Goal: Task Accomplishment & Management: Manage account settings

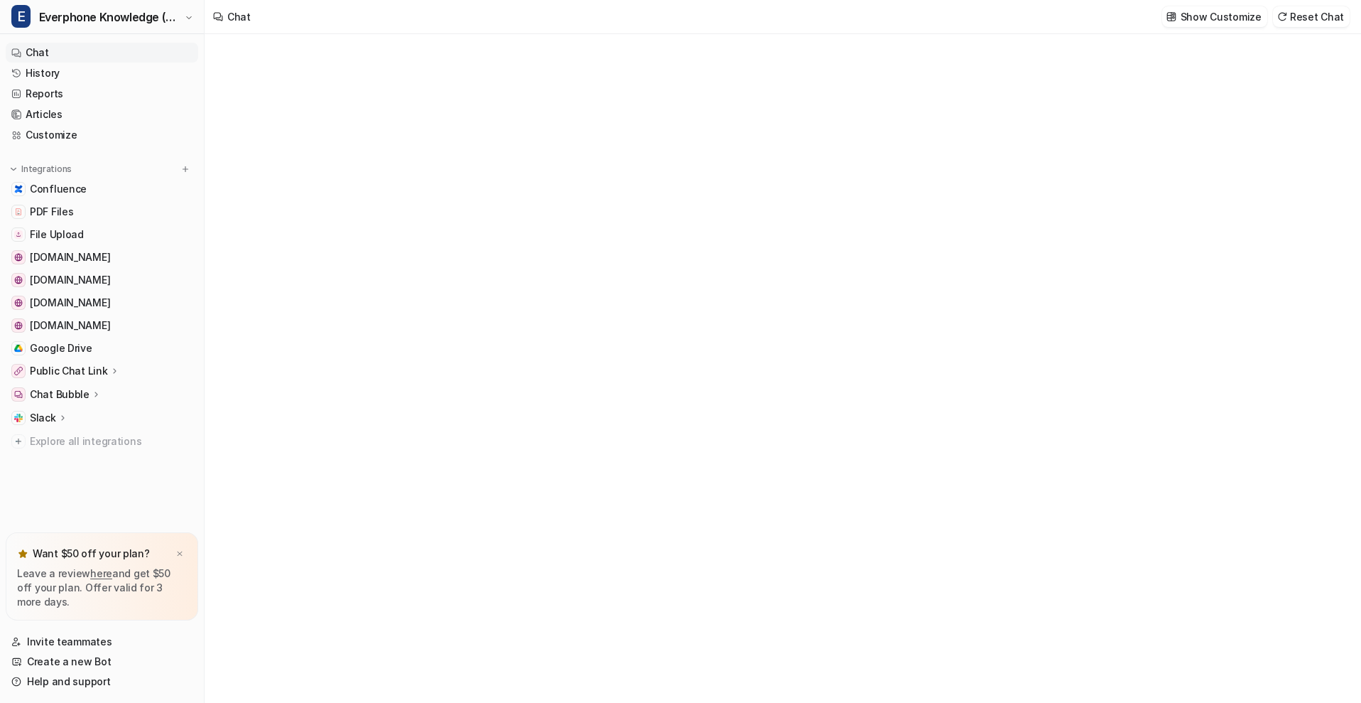
type textarea "**********"
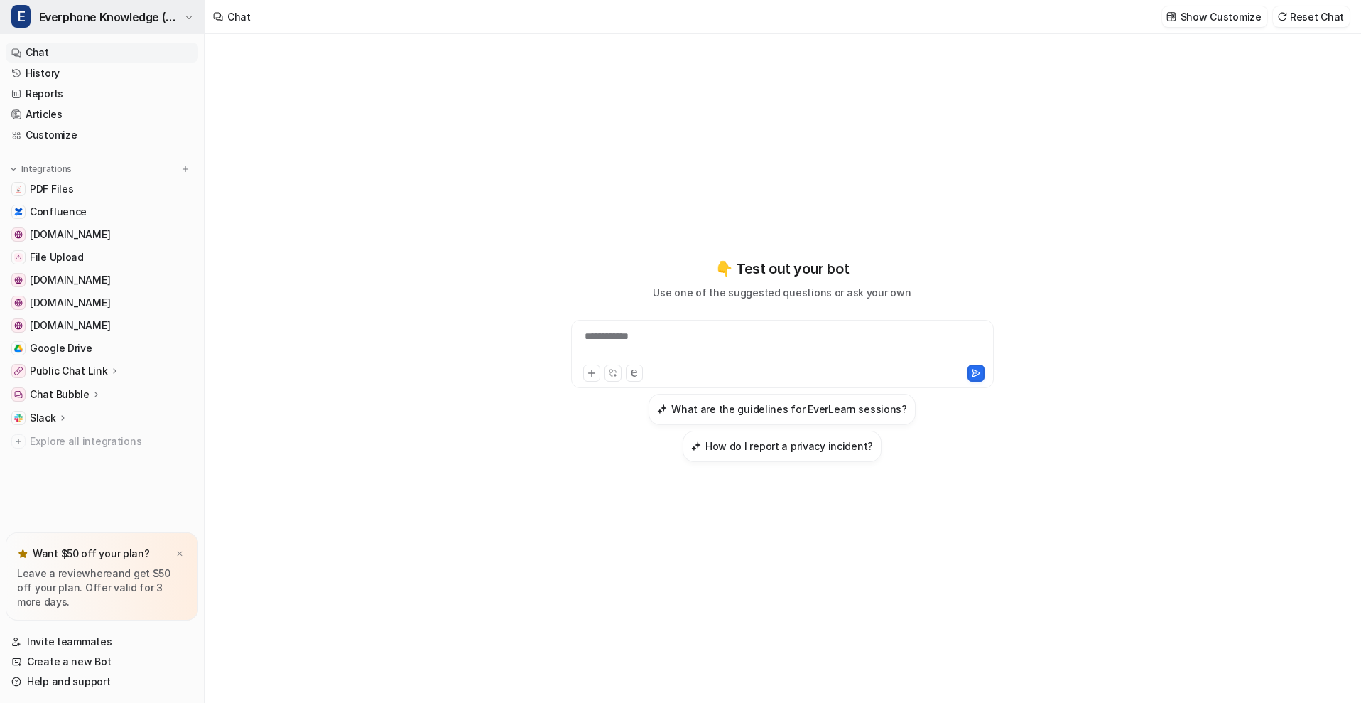
click at [125, 22] on span "Everphone Knowledge (default)" at bounding box center [110, 17] width 142 height 20
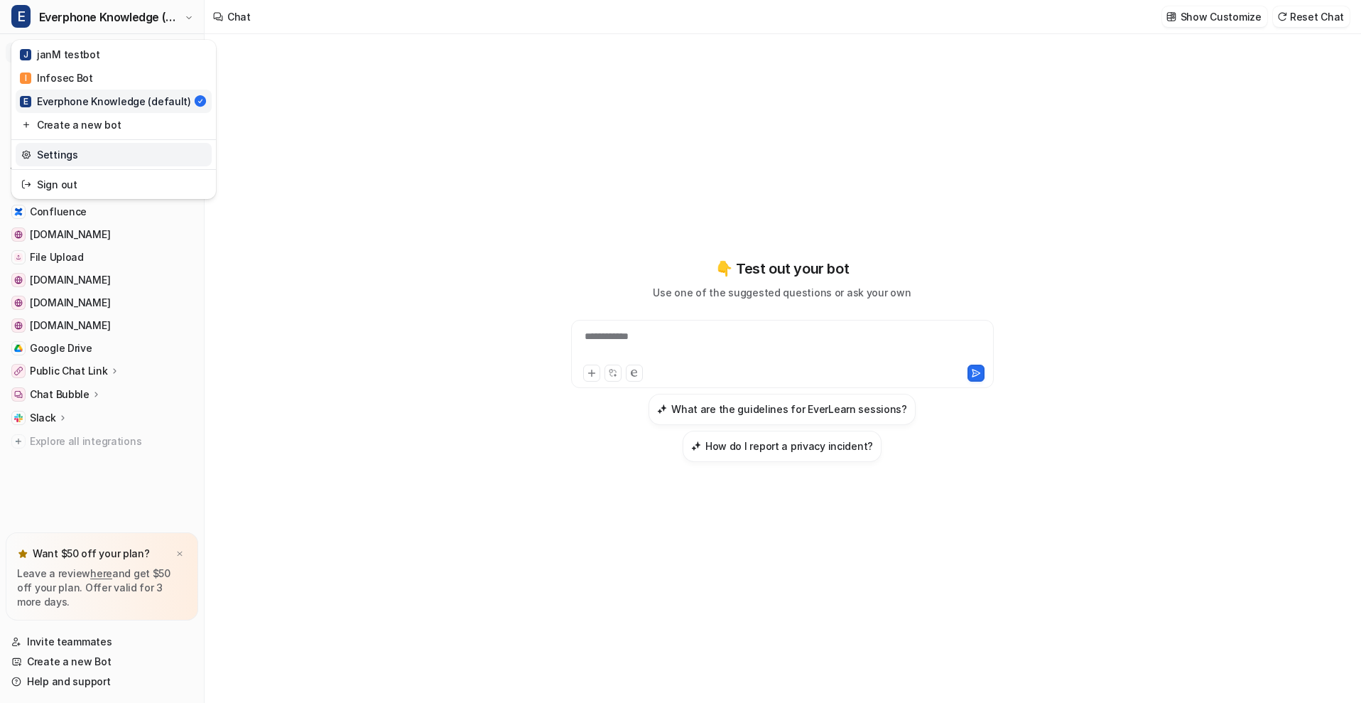
click at [119, 154] on link "Settings" at bounding box center [114, 154] width 196 height 23
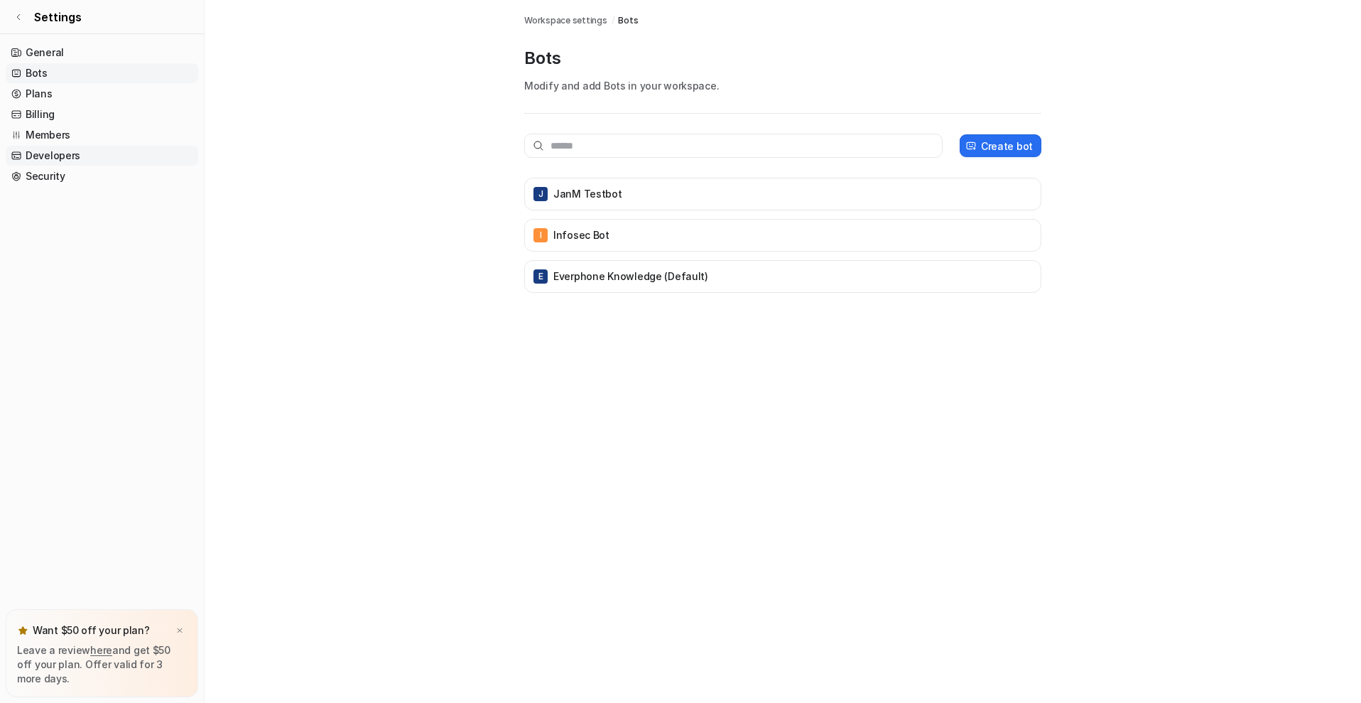
click at [148, 153] on link "Developers" at bounding box center [102, 156] width 192 height 20
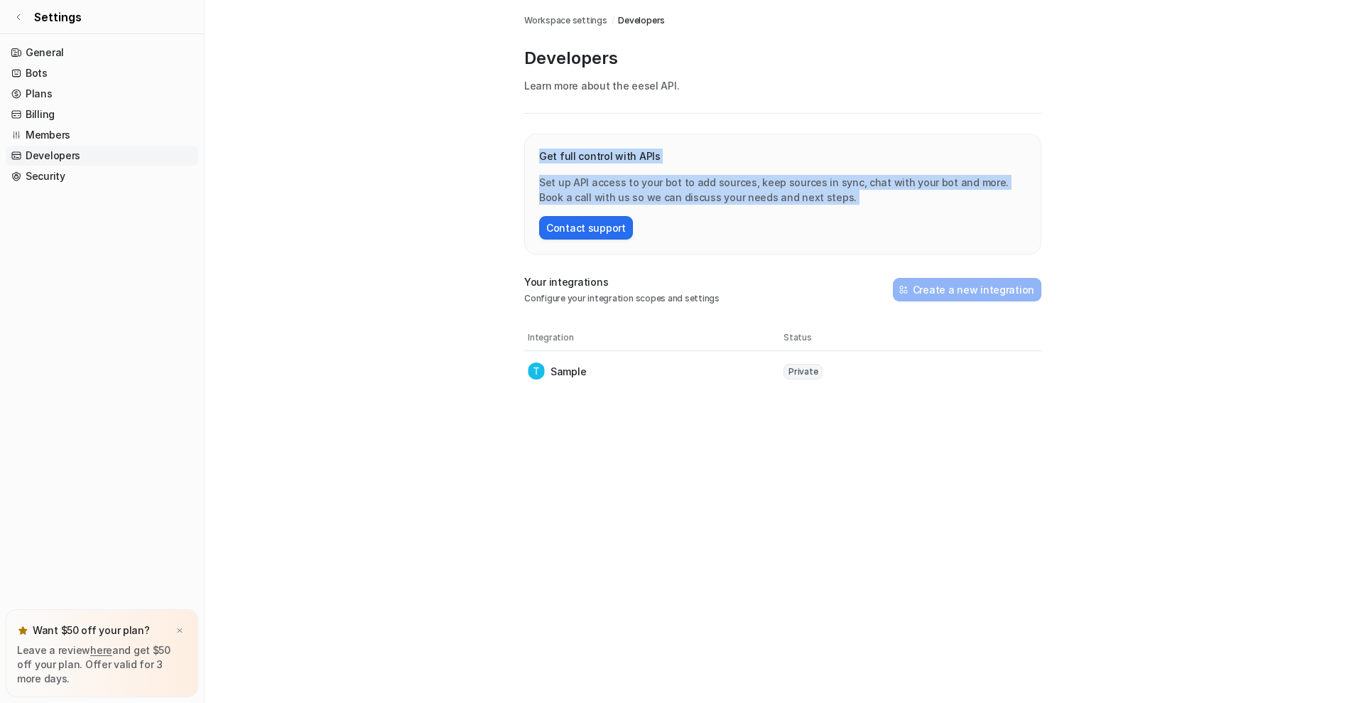
drag, startPoint x: 838, startPoint y: 212, endPoint x: 538, endPoint y: 155, distance: 305.1
click at [538, 155] on div "Get full control with APIs Set up API access to your bot to add sources, keep s…" at bounding box center [782, 194] width 517 height 121
click at [725, 210] on div "Get full control with APIs Set up API access to your bot to add sources, keep s…" at bounding box center [782, 194] width 517 height 121
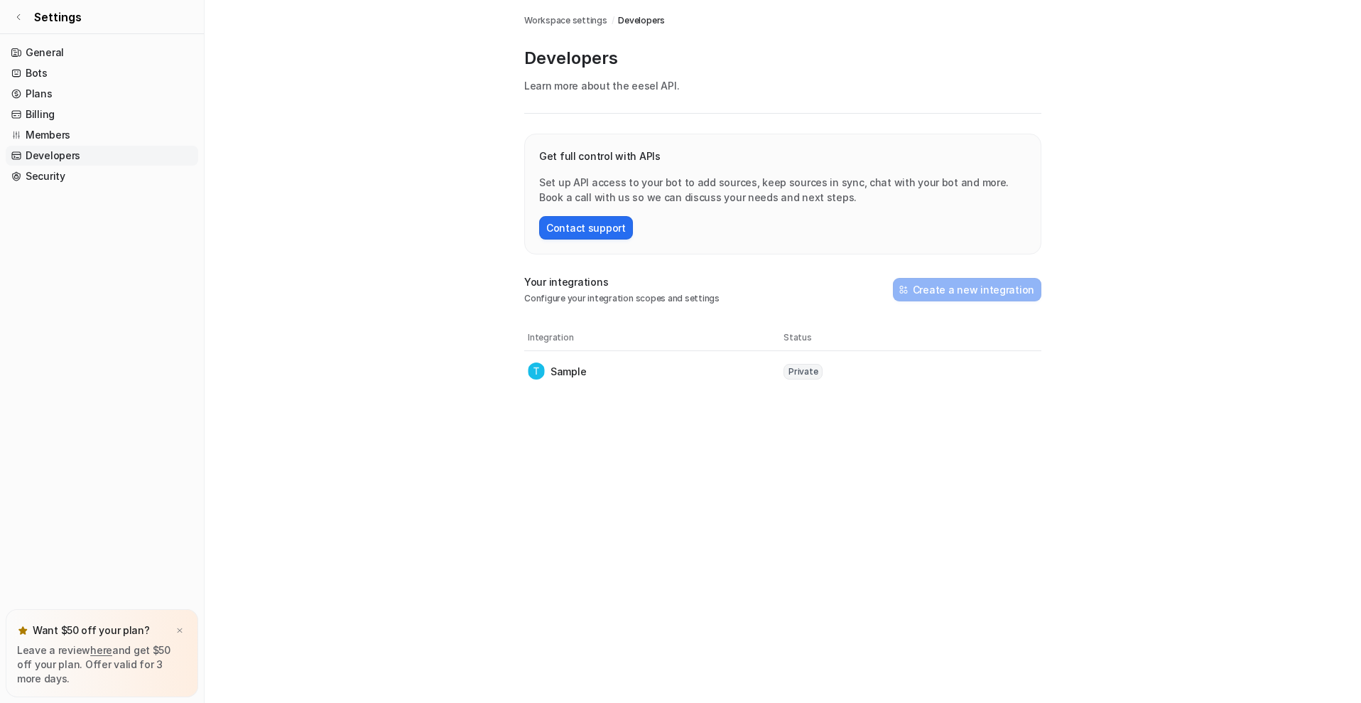
click at [85, 154] on link "Developers" at bounding box center [102, 156] width 192 height 20
click at [182, 634] on img at bounding box center [179, 630] width 9 height 9
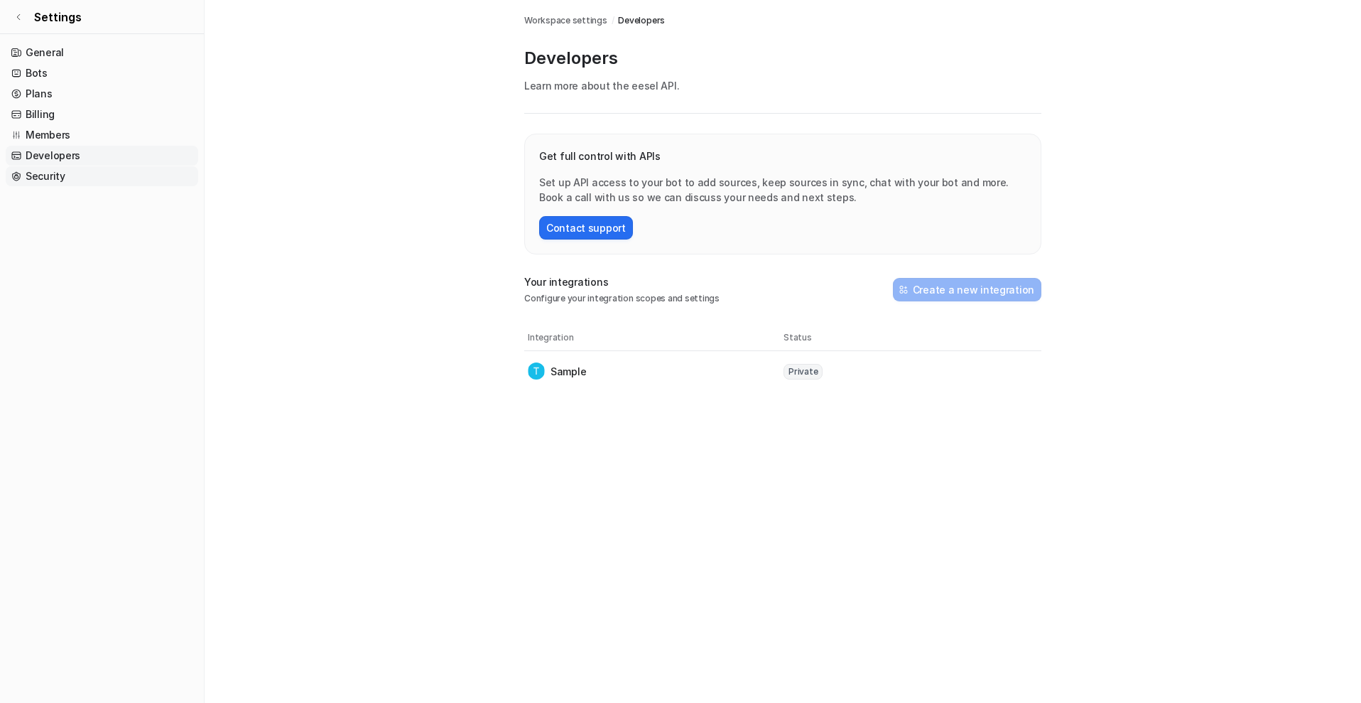
click at [58, 178] on link "Security" at bounding box center [102, 176] width 192 height 20
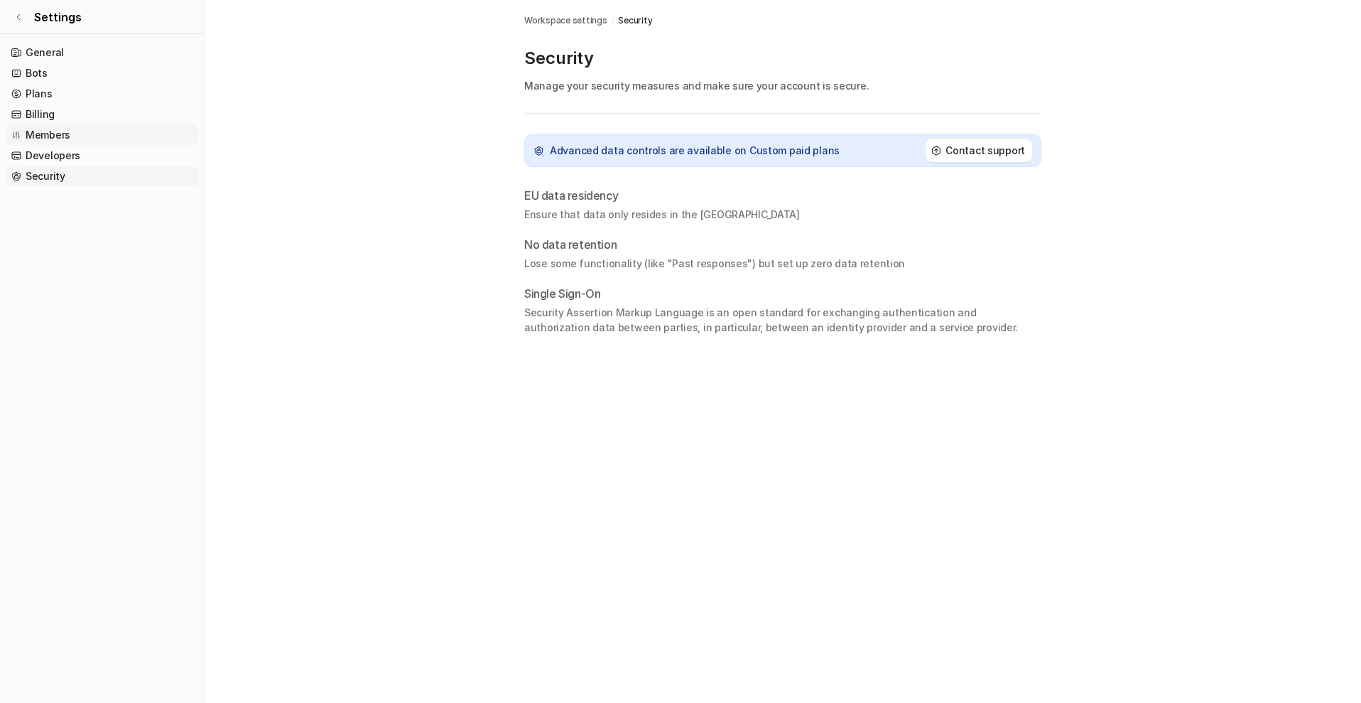
click at [66, 133] on link "Members" at bounding box center [102, 135] width 192 height 20
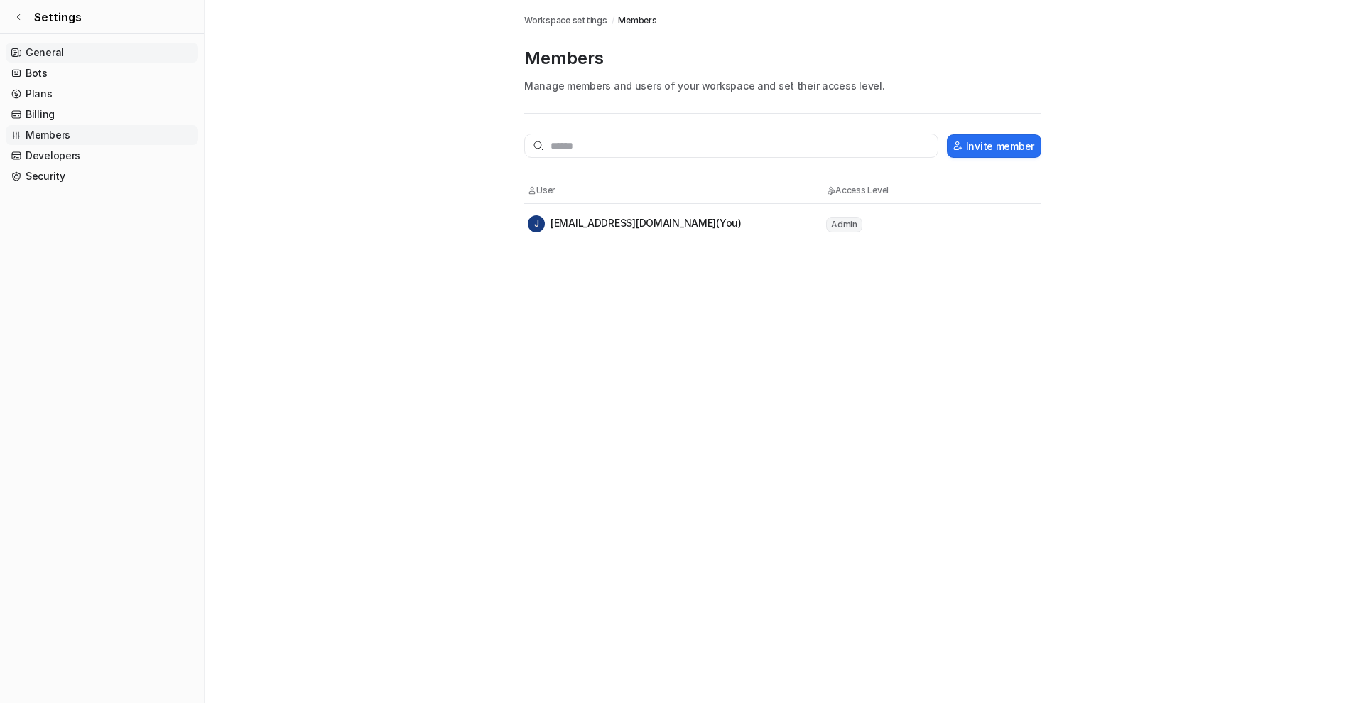
click at [77, 49] on link "General" at bounding box center [102, 53] width 192 height 20
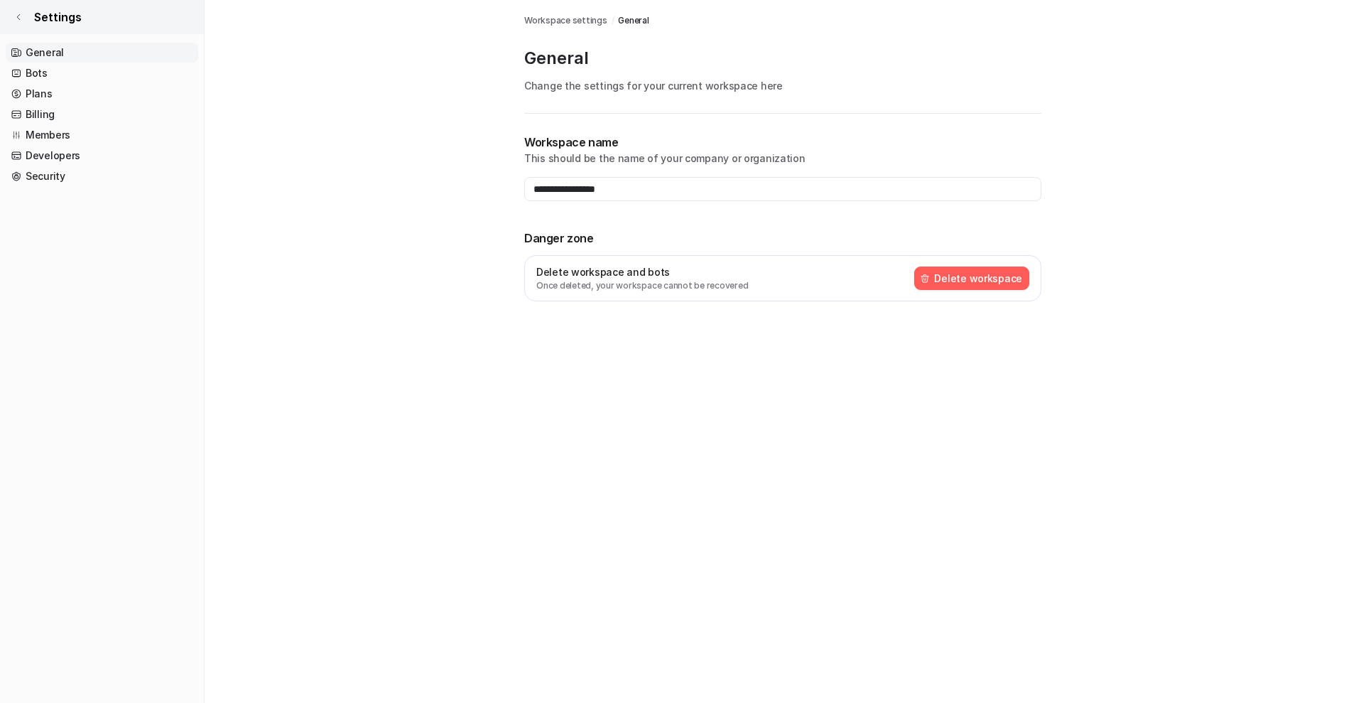
click at [36, 0] on link "Settings" at bounding box center [102, 17] width 204 height 34
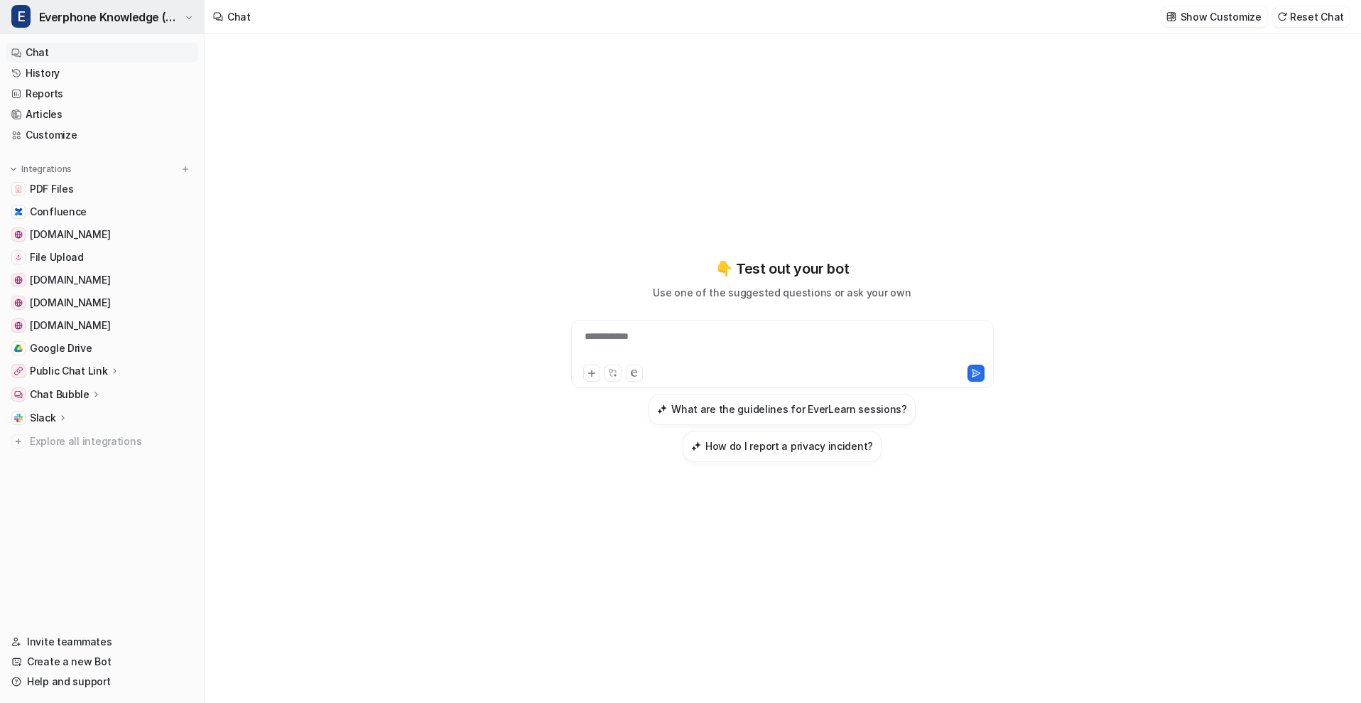
click at [38, 22] on button "E Everphone Knowledge (default)" at bounding box center [102, 17] width 204 height 34
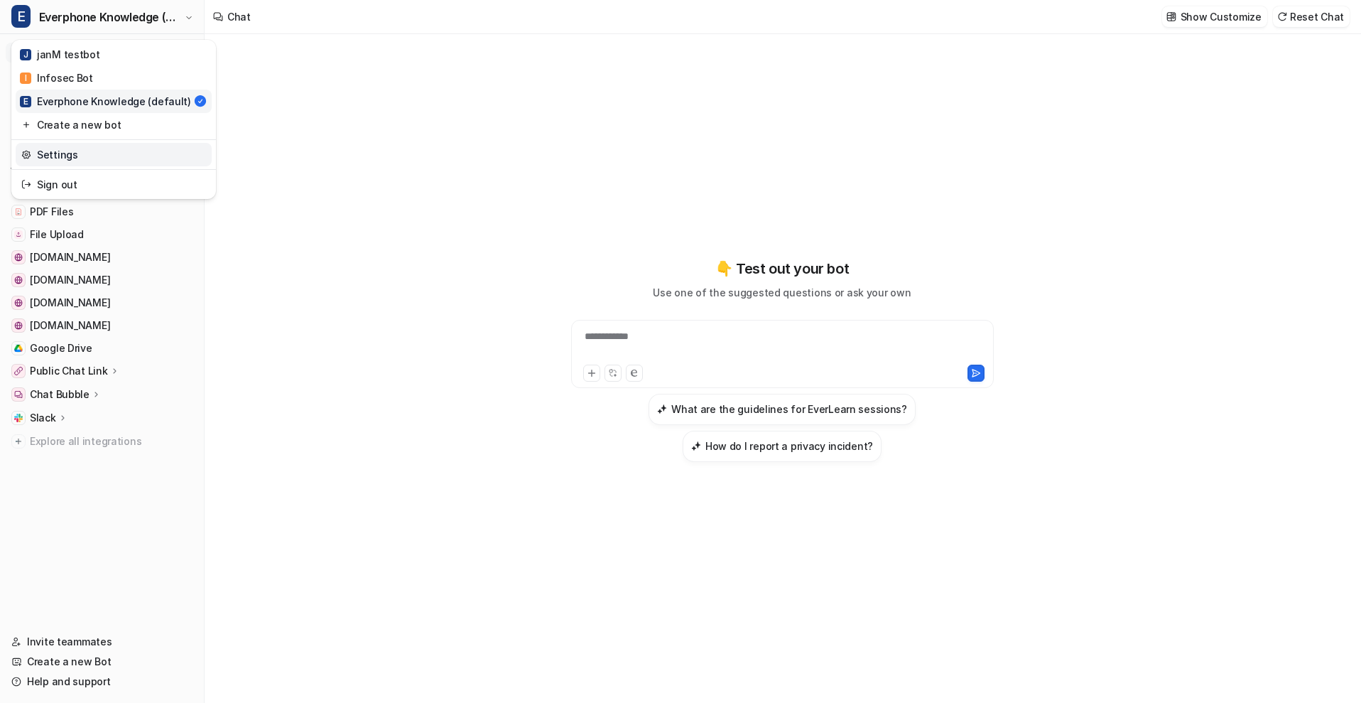
click at [127, 158] on link "Settings" at bounding box center [114, 154] width 196 height 23
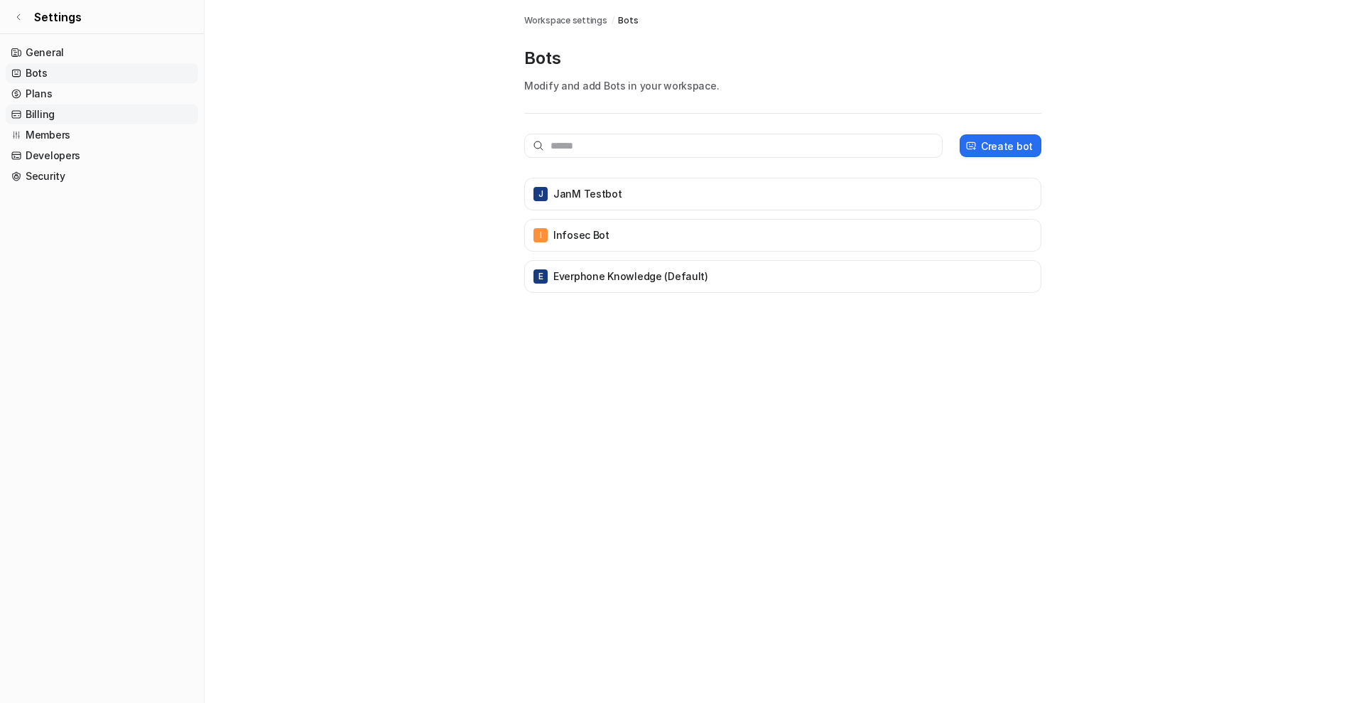
click at [100, 109] on link "Billing" at bounding box center [102, 114] width 192 height 20
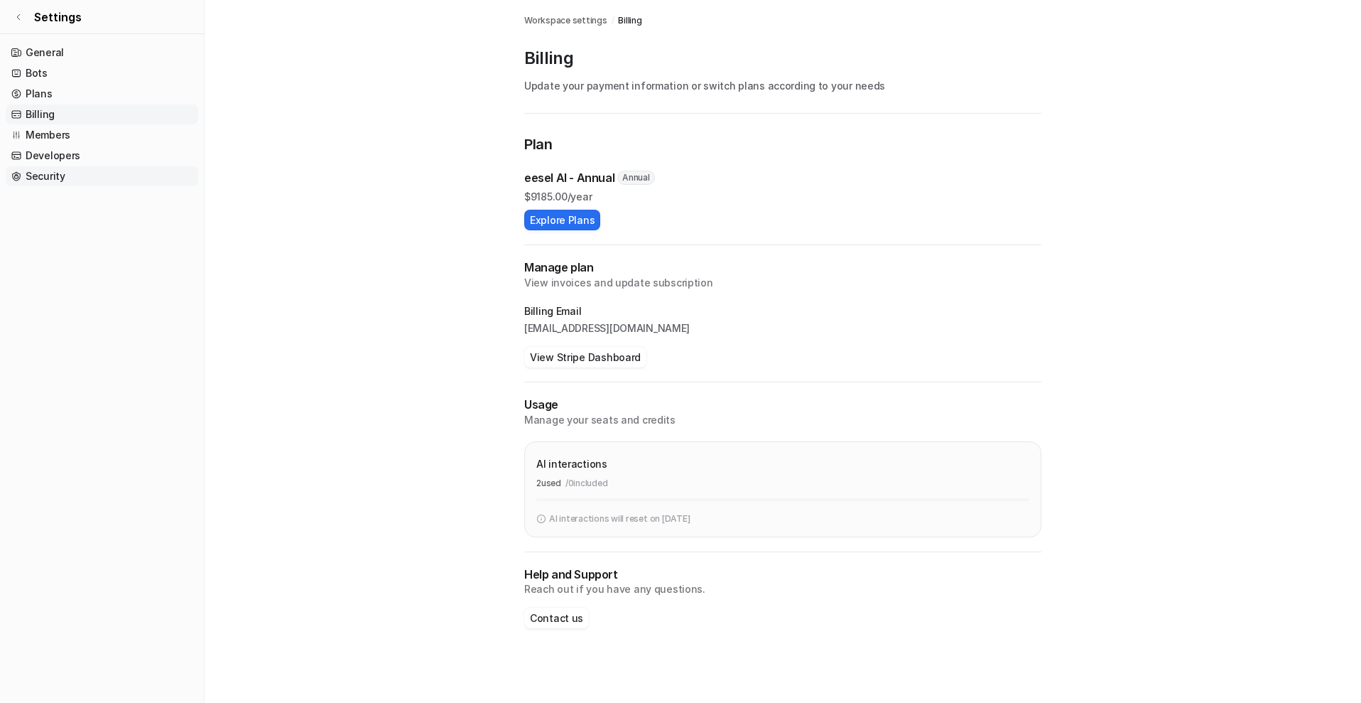
click at [92, 185] on link "Security" at bounding box center [102, 176] width 192 height 20
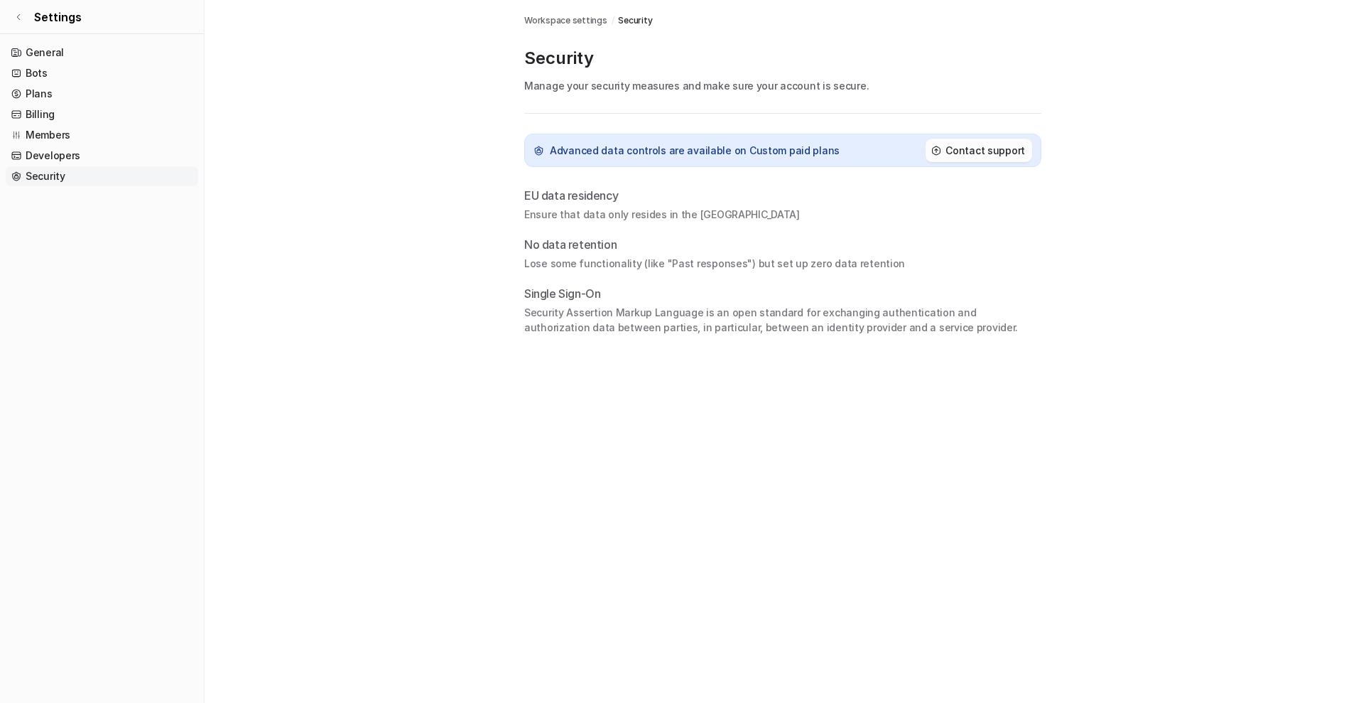
click at [975, 152] on h2 "Contact support" at bounding box center [985, 150] width 80 height 15
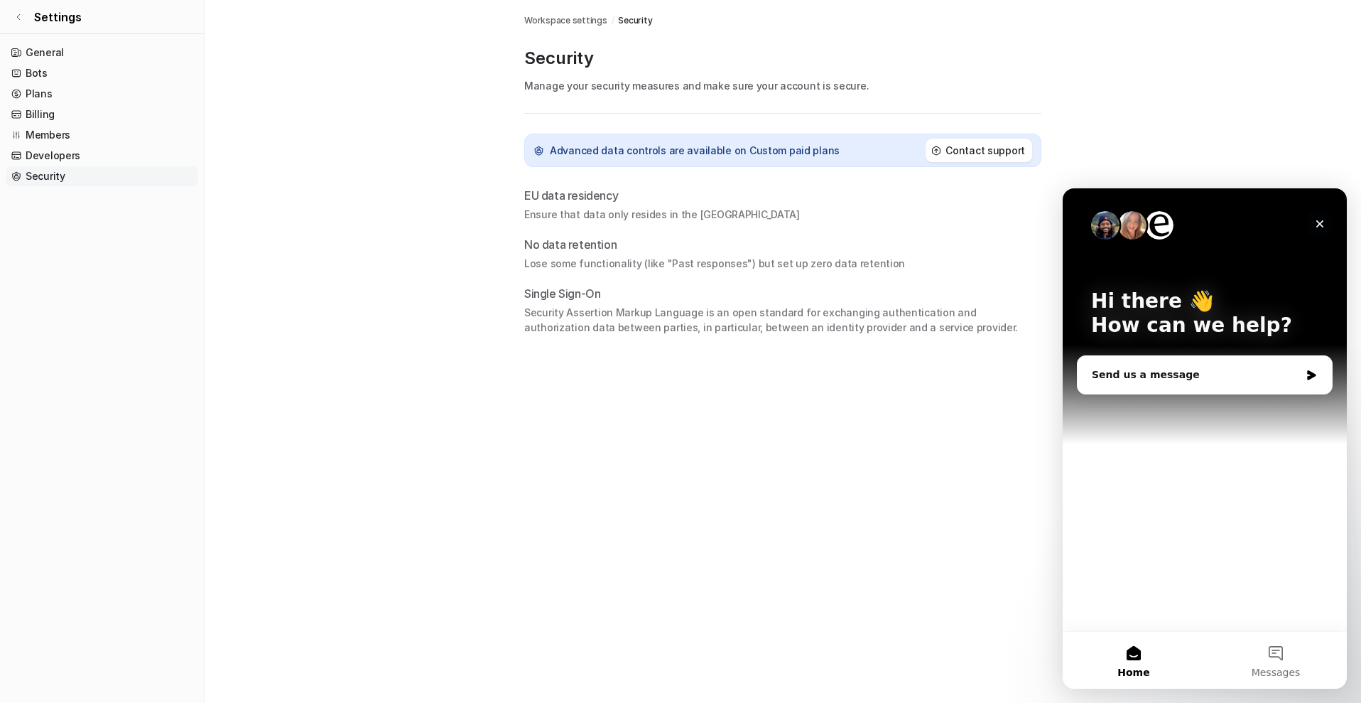
click at [1328, 224] on div "Close" at bounding box center [1320, 224] width 26 height 26
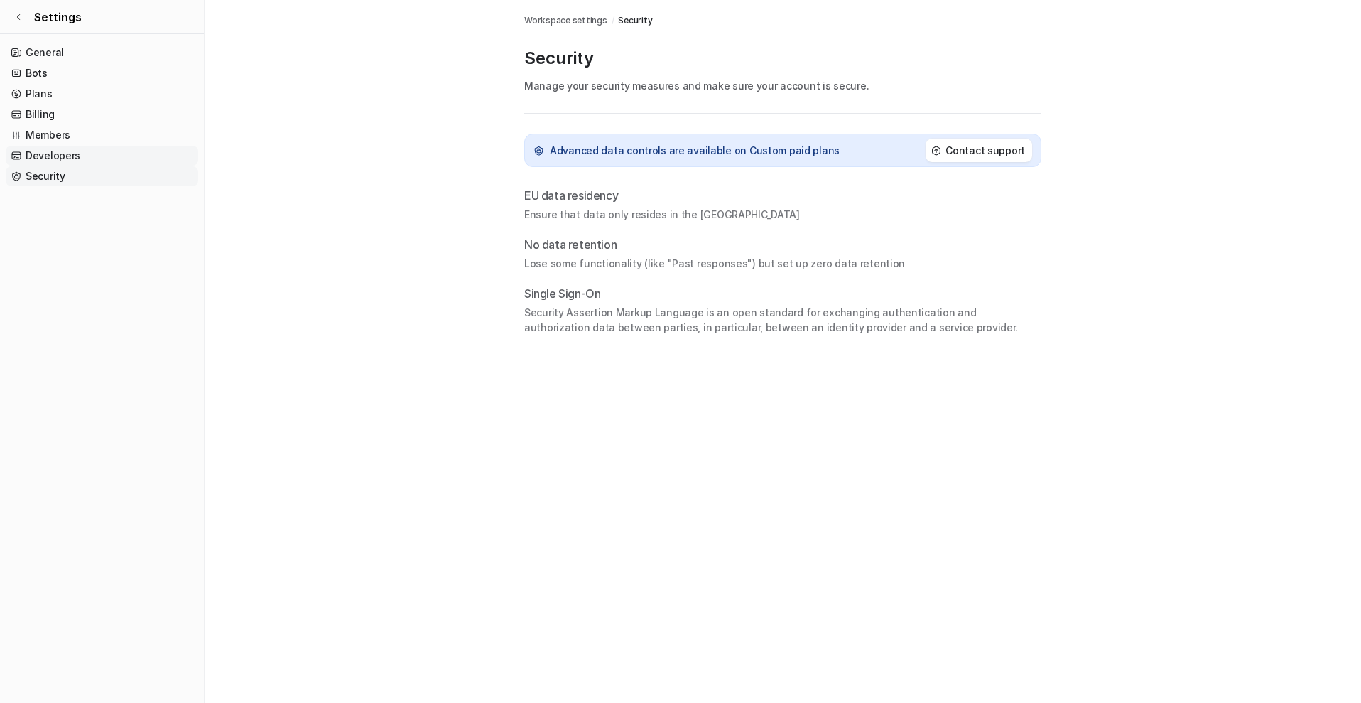
click at [94, 163] on link "Developers" at bounding box center [102, 156] width 192 height 20
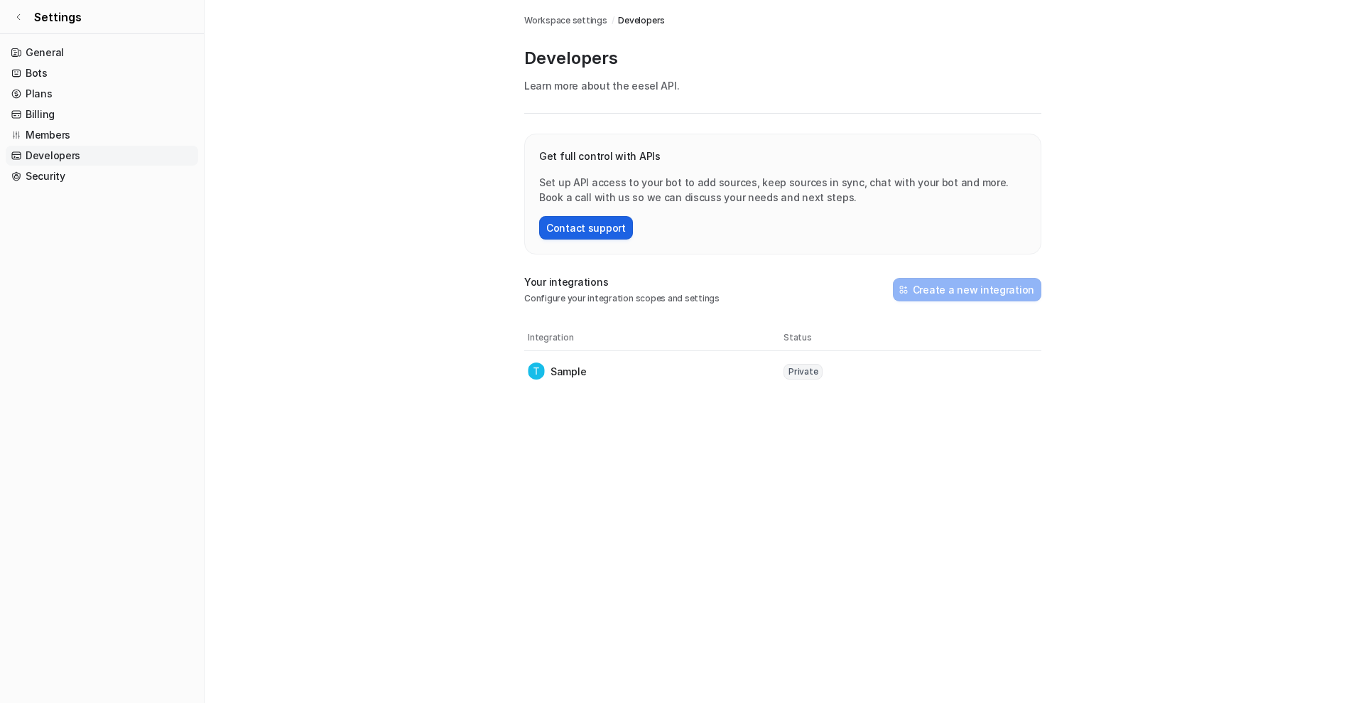
click at [563, 225] on button "Contact support" at bounding box center [586, 227] width 94 height 23
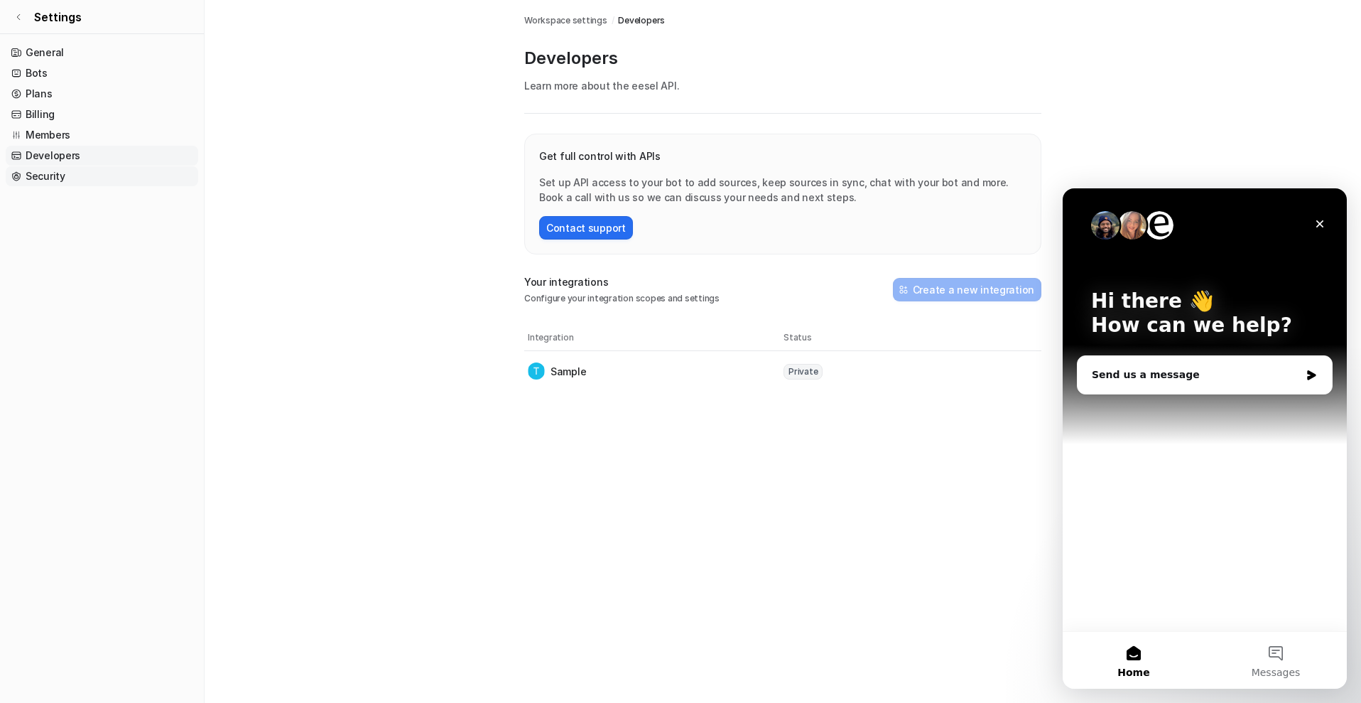
click at [72, 171] on link "Security" at bounding box center [102, 176] width 192 height 20
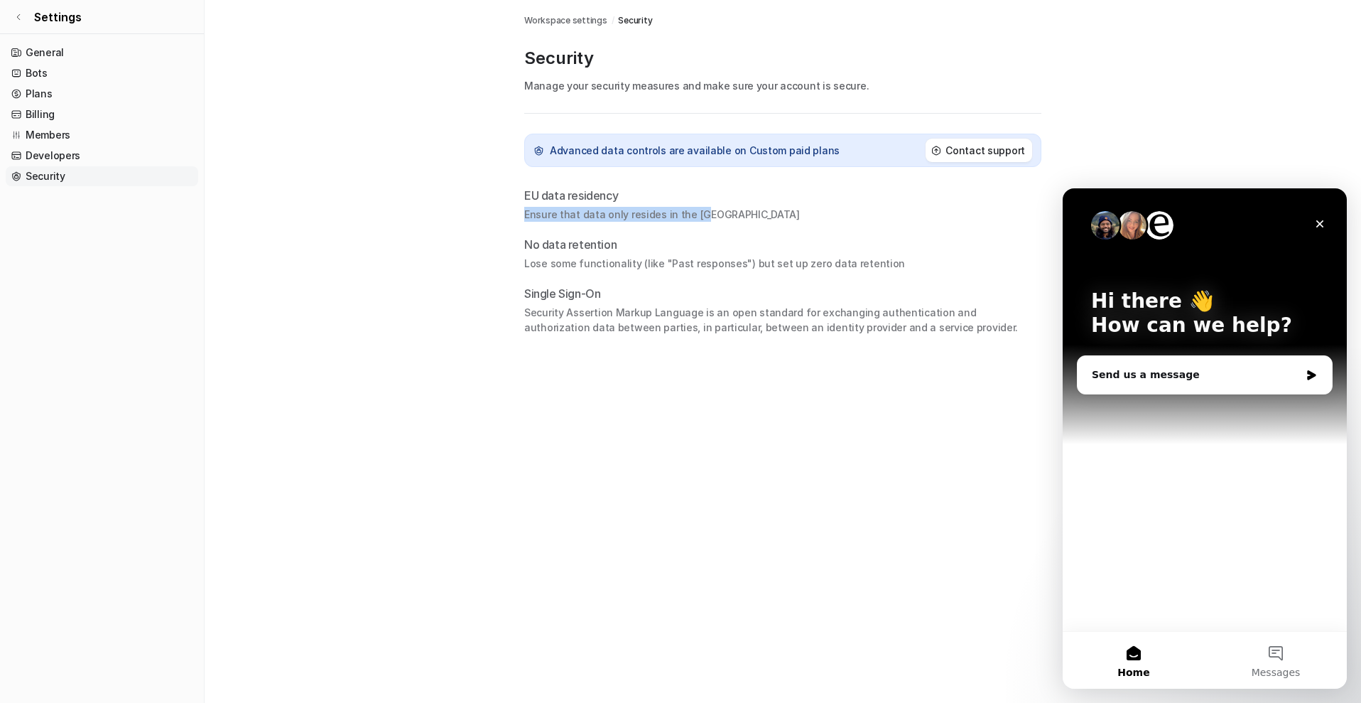
drag, startPoint x: 719, startPoint y: 212, endPoint x: 523, endPoint y: 215, distance: 196.1
click at [523, 215] on div "Workspace settings / Security Security Manage your security measures and make s…" at bounding box center [783, 167] width 540 height 335
click at [604, 365] on div "Security Workspace settings / Security Security Manage your security measures a…" at bounding box center [680, 351] width 1361 height 703
click at [1311, 227] on div "Close" at bounding box center [1320, 224] width 26 height 26
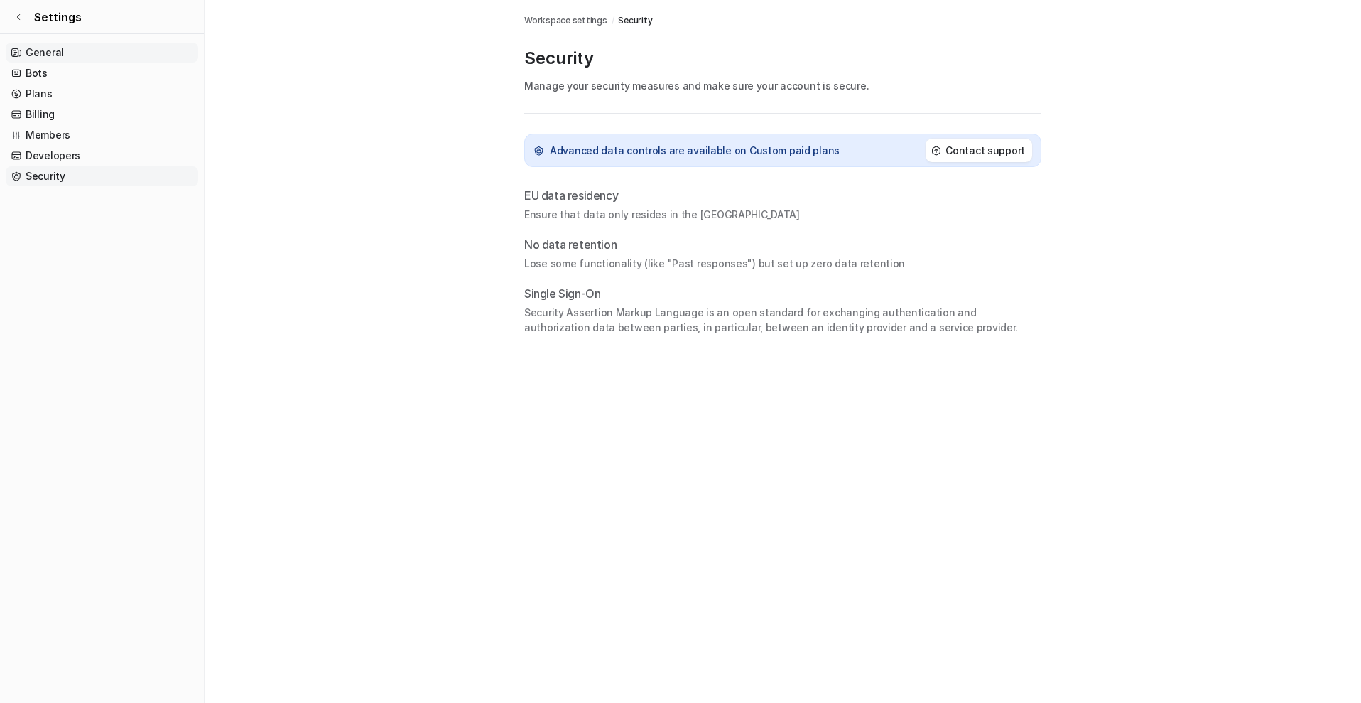
click at [64, 58] on link "General" at bounding box center [102, 53] width 192 height 20
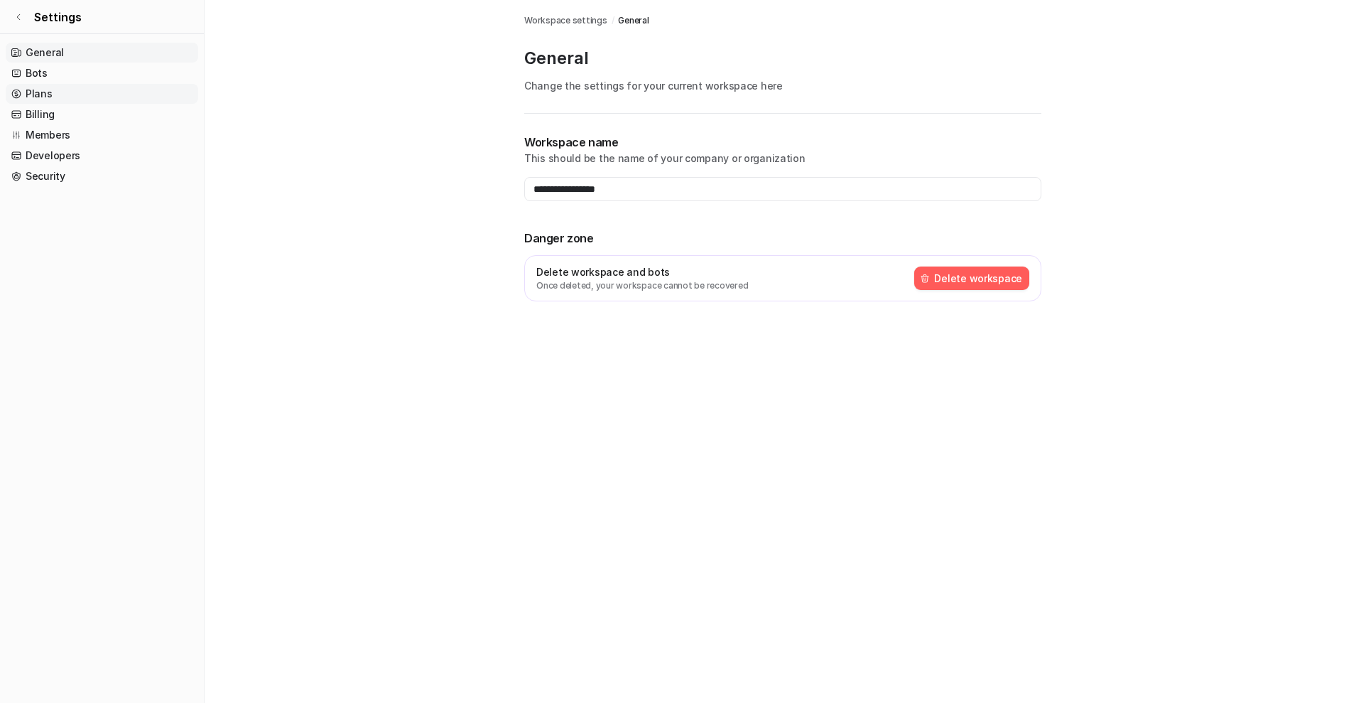
click at [55, 100] on link "Plans" at bounding box center [102, 94] width 192 height 20
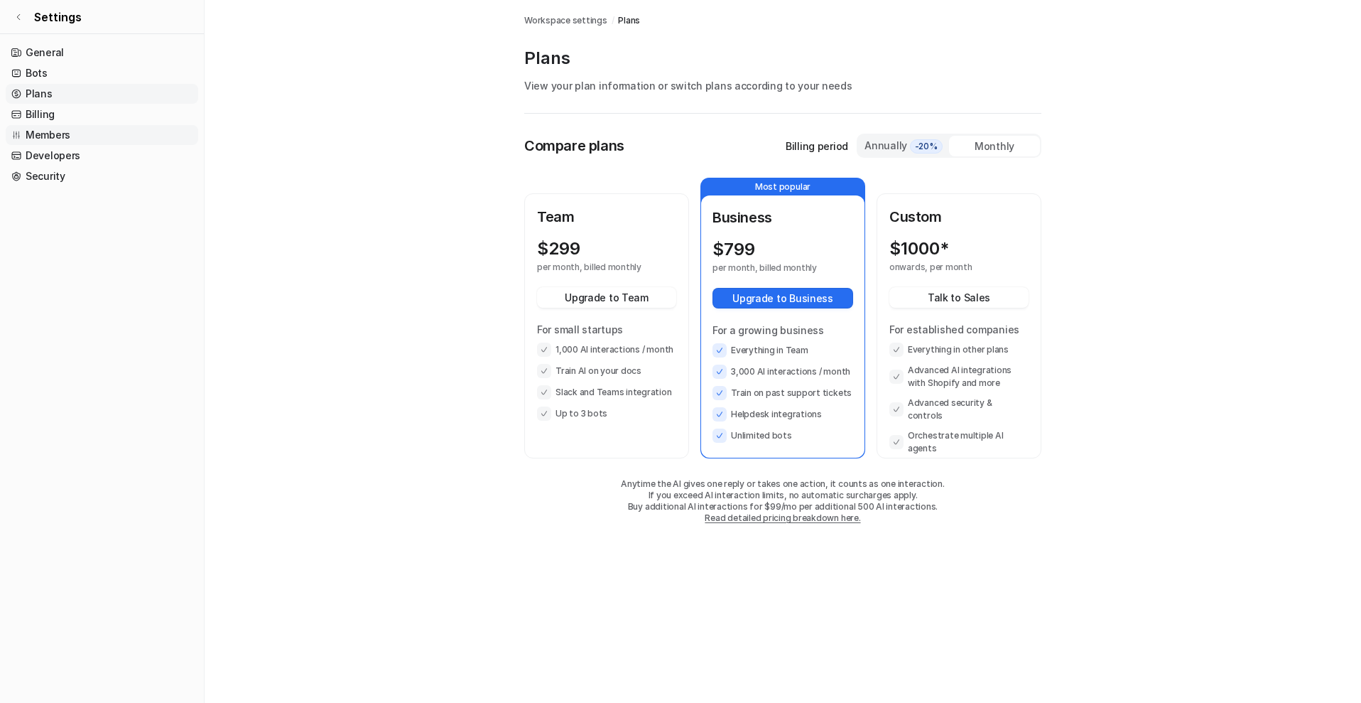
click at [61, 125] on link "Members" at bounding box center [102, 135] width 192 height 20
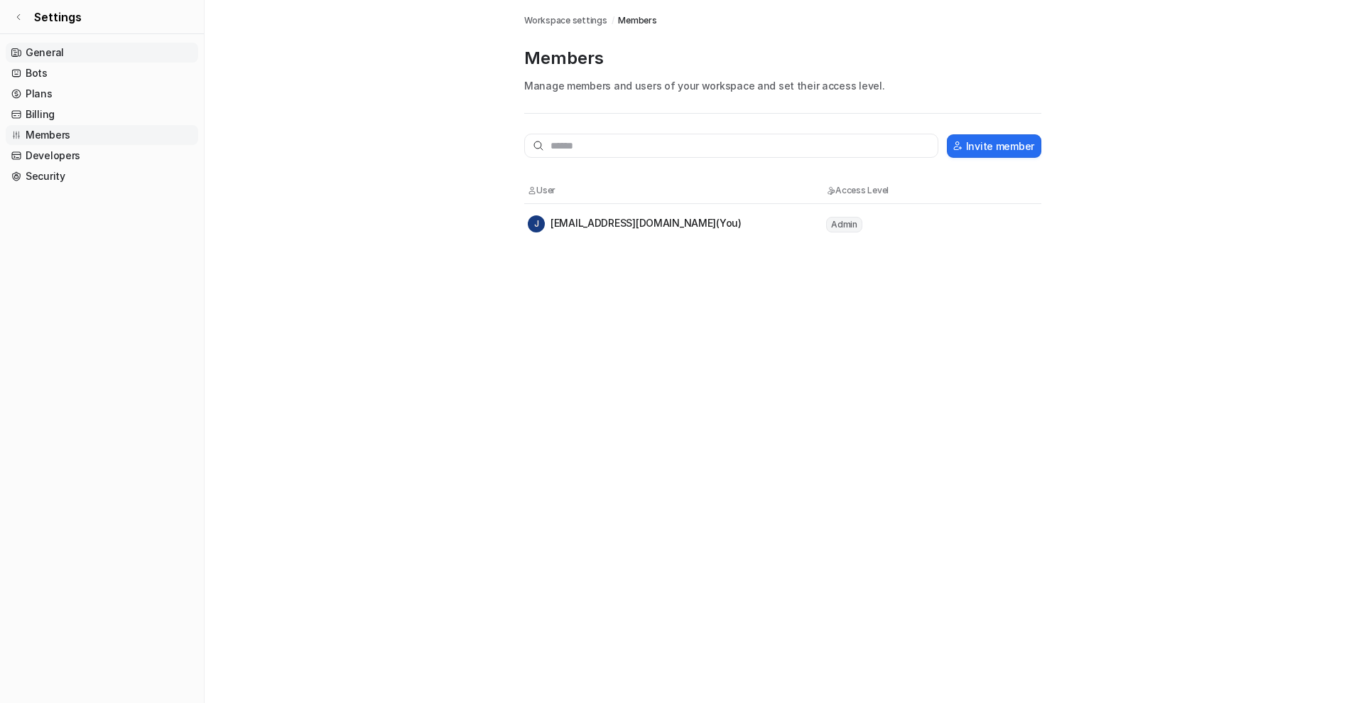
click at [77, 48] on link "General" at bounding box center [102, 53] width 192 height 20
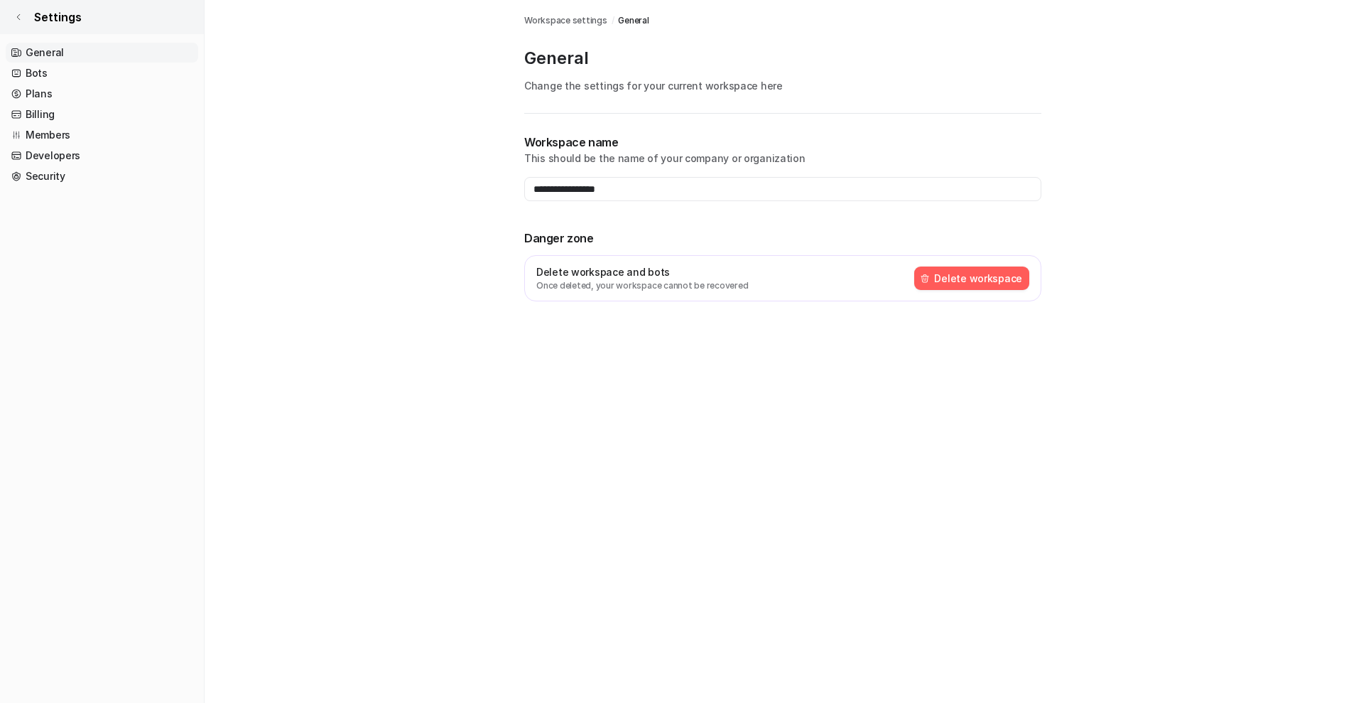
click at [55, 18] on span "Settings" at bounding box center [58, 17] width 48 height 17
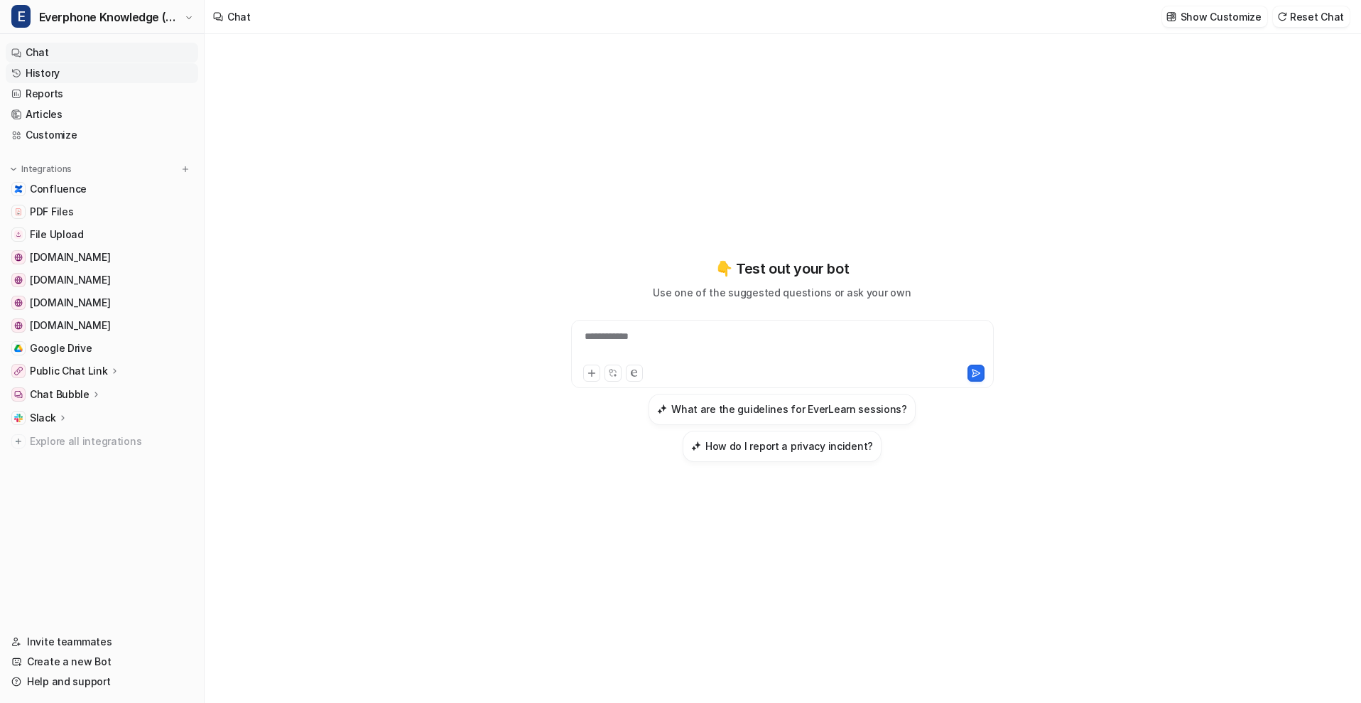
click at [93, 78] on link "History" at bounding box center [102, 73] width 192 height 20
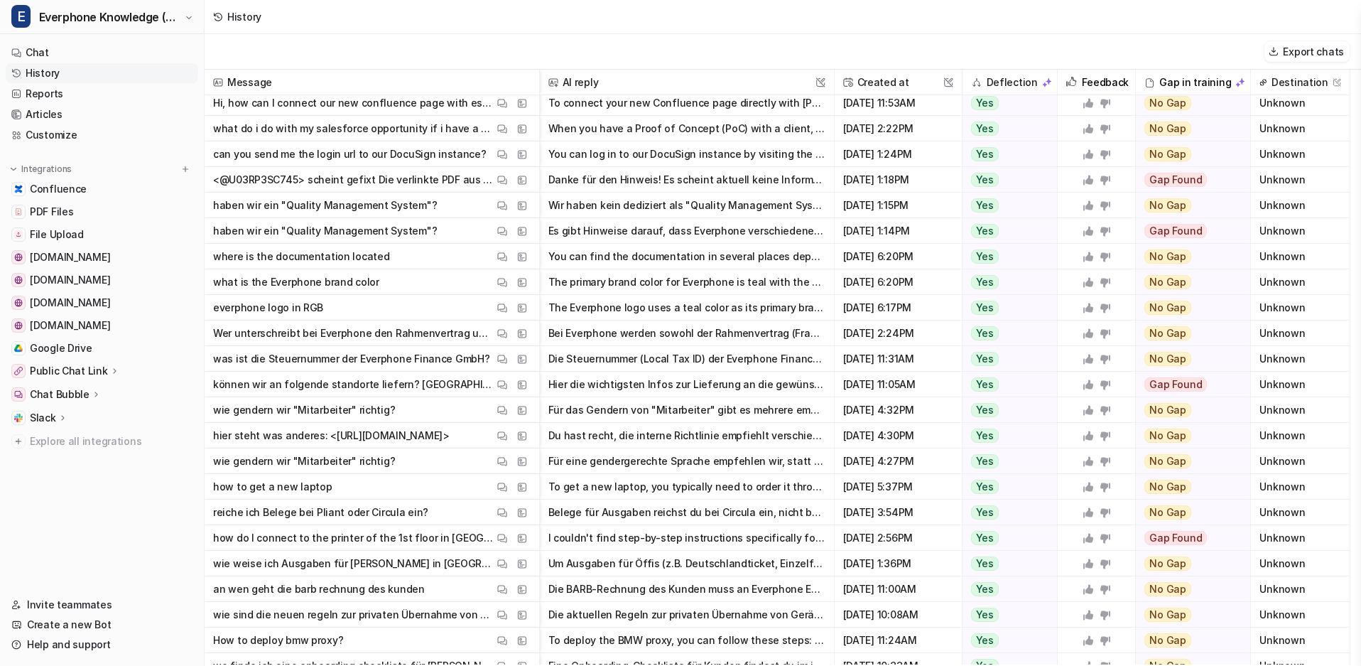
scroll to position [341, 0]
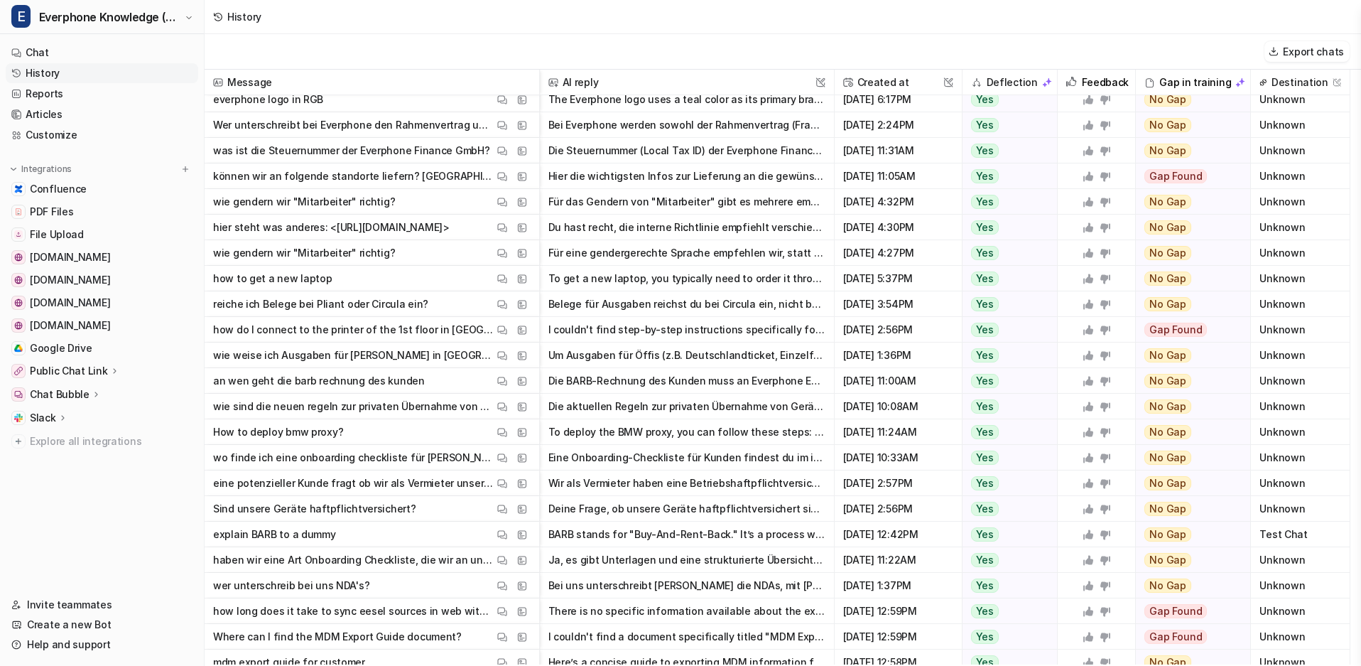
drag, startPoint x: 397, startPoint y: 198, endPoint x: 215, endPoint y: 196, distance: 182.6
click at [215, 196] on span "wie gendern wir "Mitarbeiter" richtig? View Thread View Sources" at bounding box center [371, 202] width 323 height 26
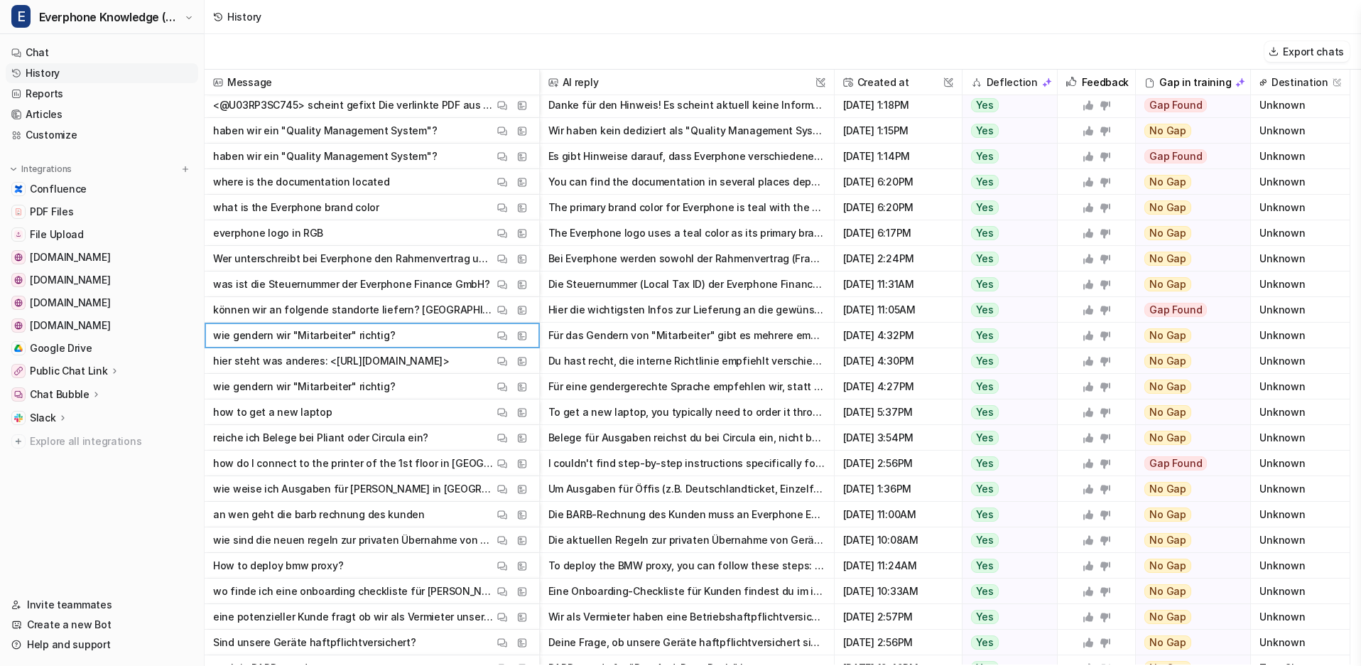
scroll to position [170, 0]
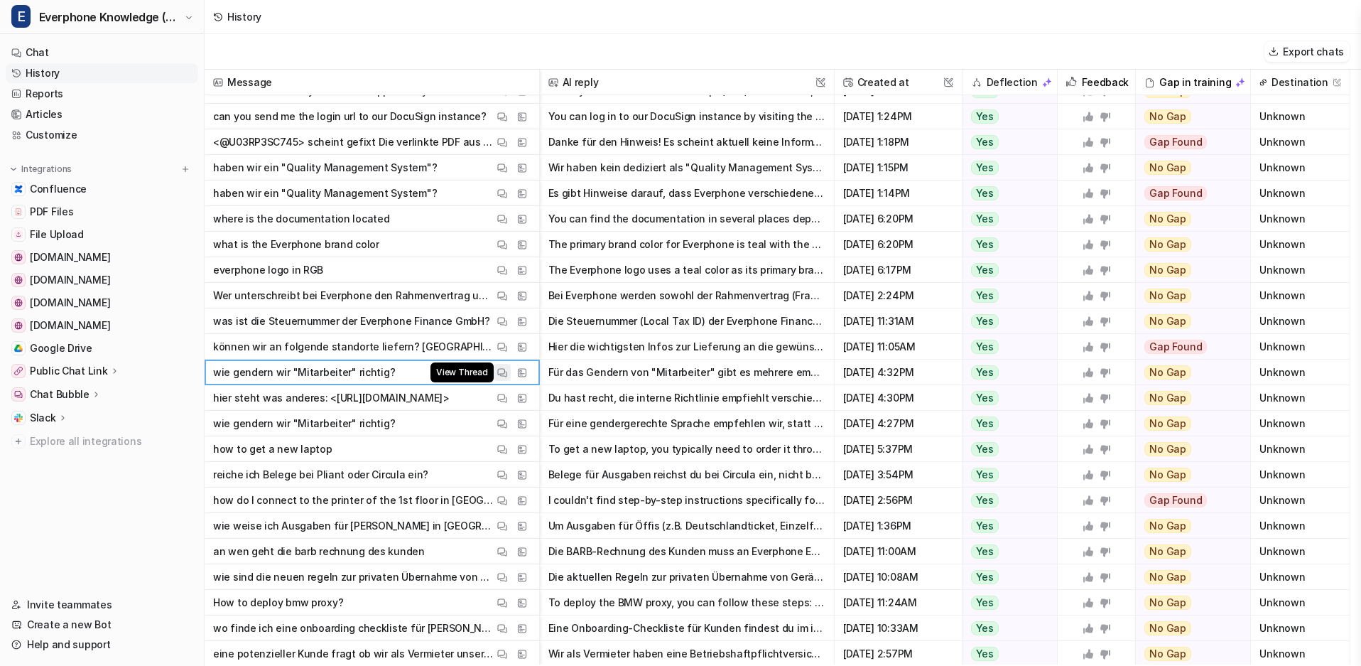
click at [503, 370] on img at bounding box center [502, 372] width 10 height 11
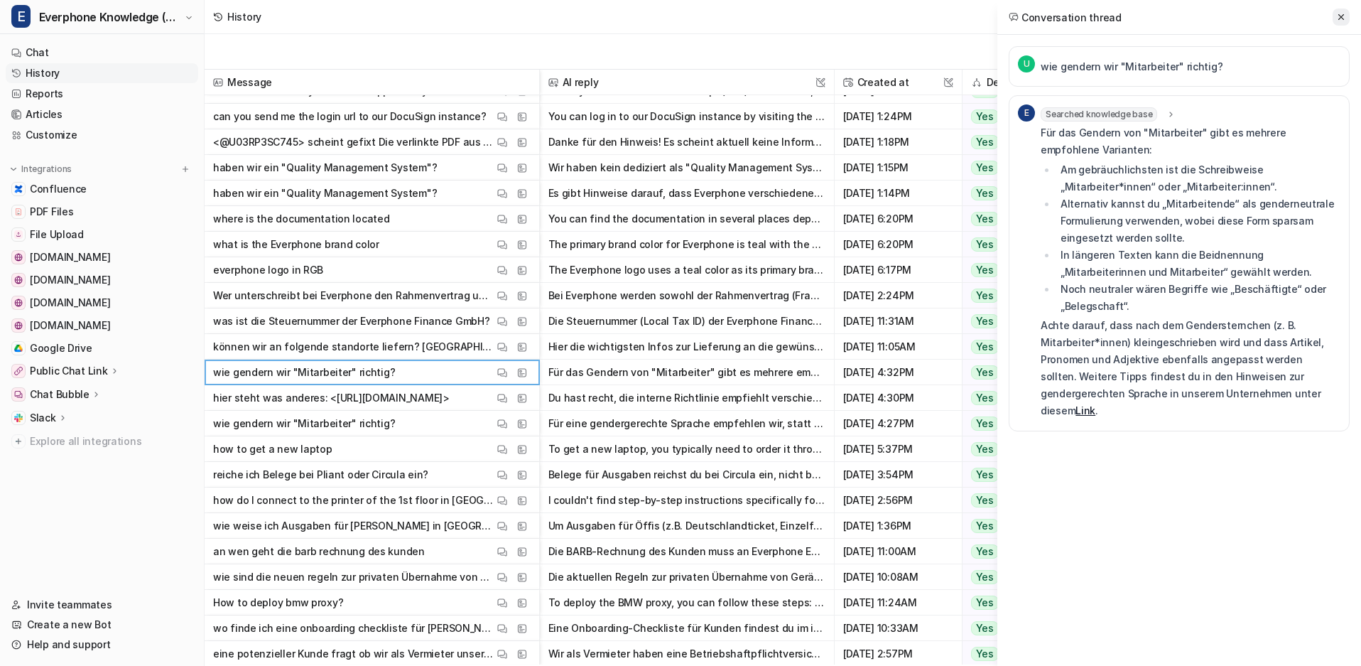
click at [1343, 17] on icon at bounding box center [1341, 17] width 10 height 10
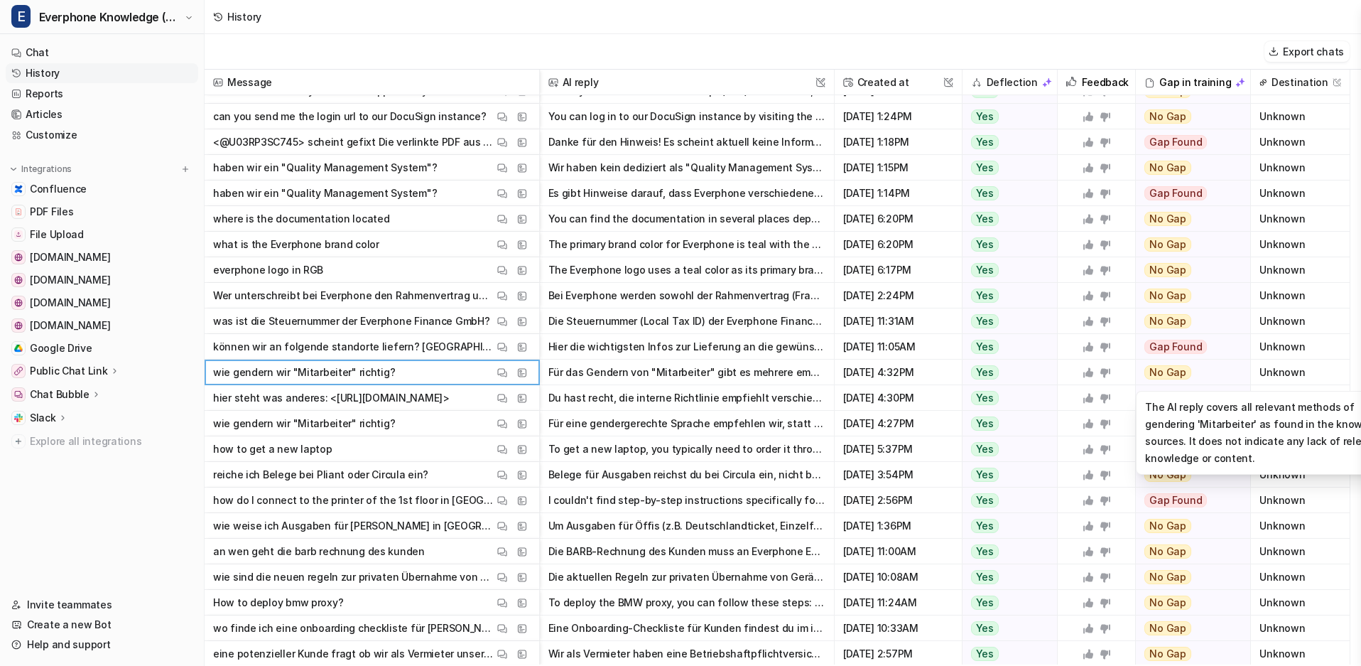
drag, startPoint x: 1163, startPoint y: 375, endPoint x: 1171, endPoint y: 368, distance: 10.6
